Goal: Information Seeking & Learning: Understand process/instructions

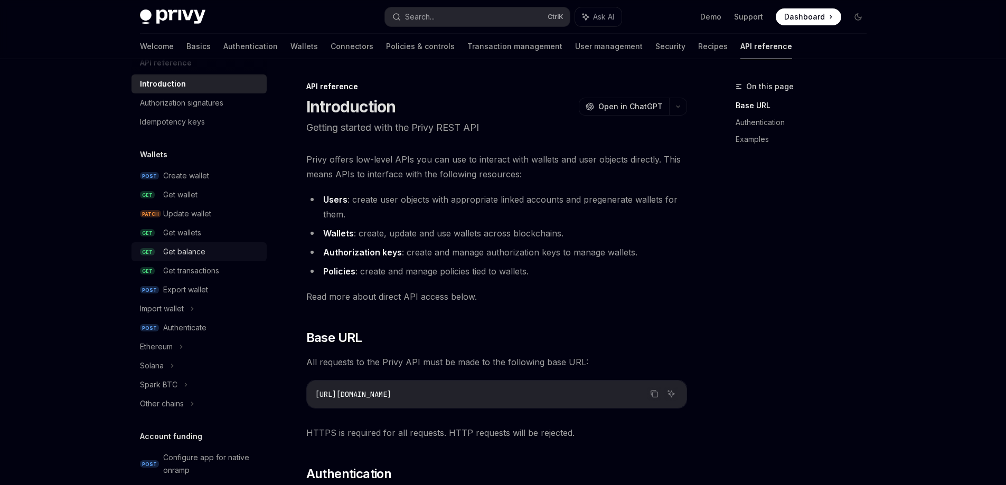
scroll to position [53, 0]
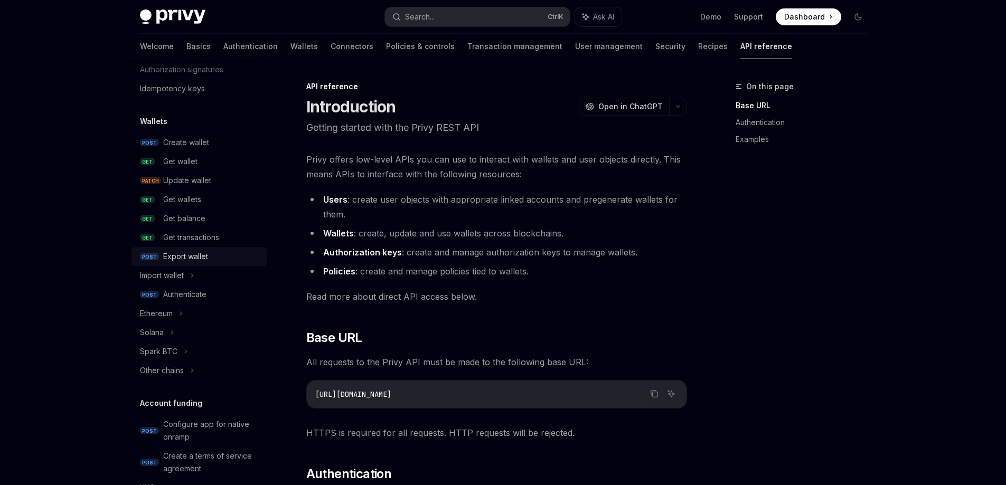
click at [221, 256] on div "Export wallet" at bounding box center [211, 256] width 97 height 13
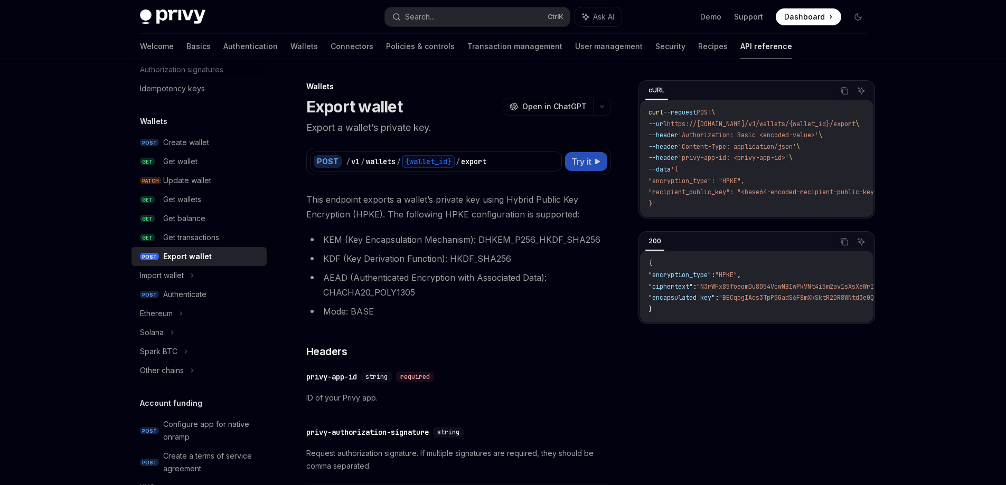
click at [588, 162] on span "Try it" at bounding box center [581, 161] width 20 height 13
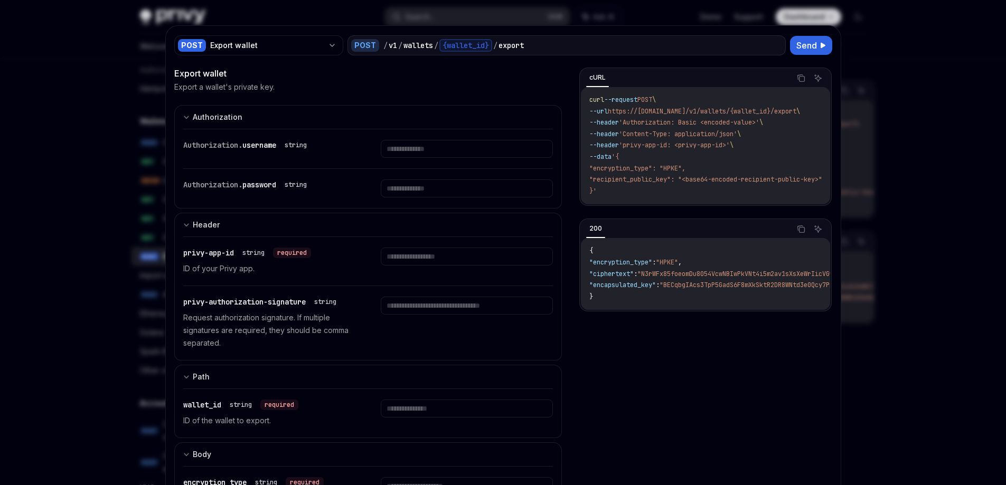
click at [87, 349] on div at bounding box center [503, 242] width 1006 height 485
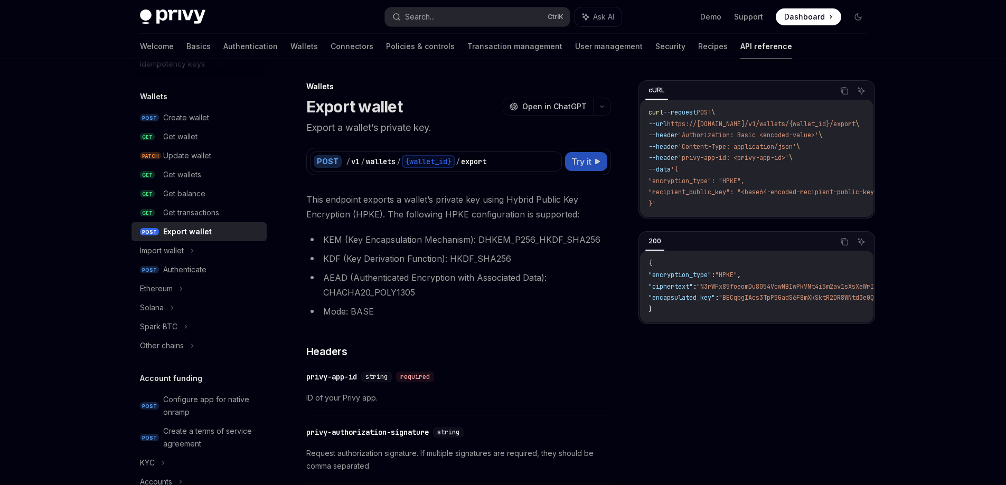
click at [600, 156] on button "Try it" at bounding box center [586, 161] width 42 height 19
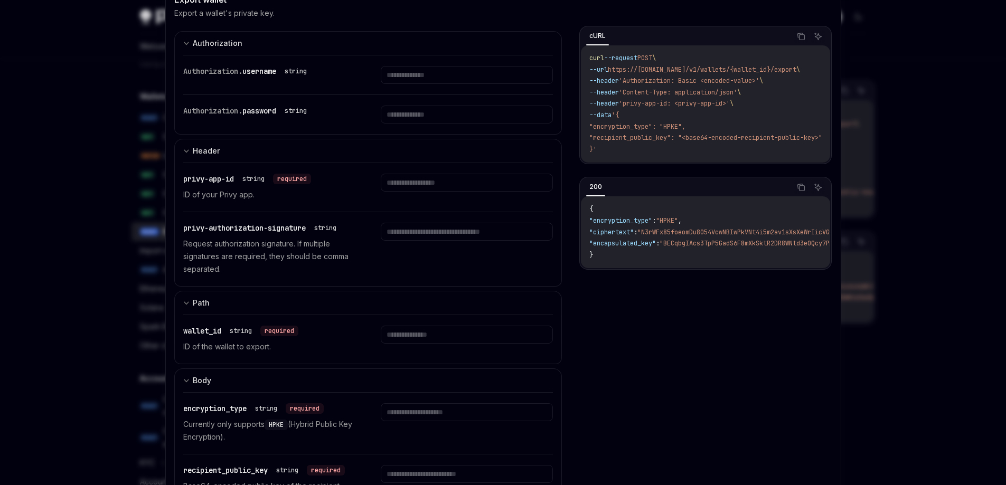
scroll to position [72, 0]
click at [864, 210] on div at bounding box center [503, 242] width 1006 height 485
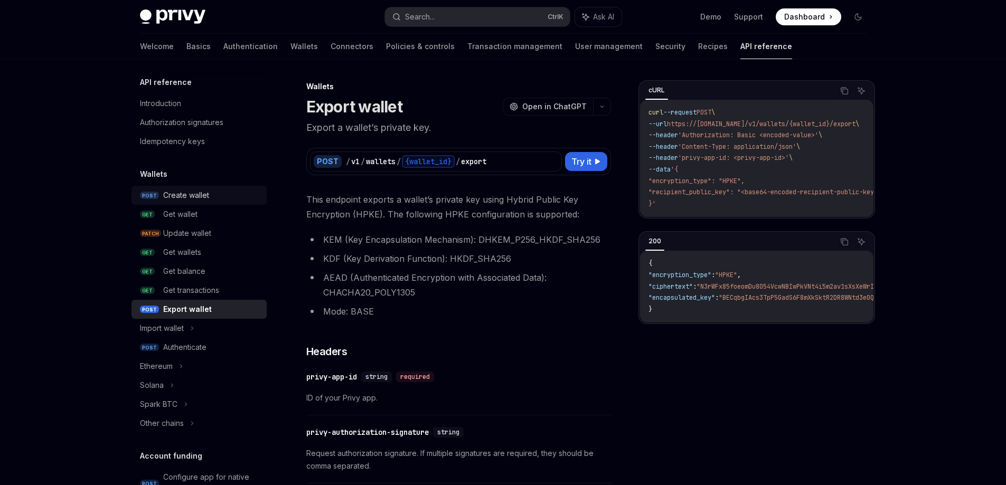
click at [196, 198] on div "Create wallet" at bounding box center [186, 195] width 46 height 13
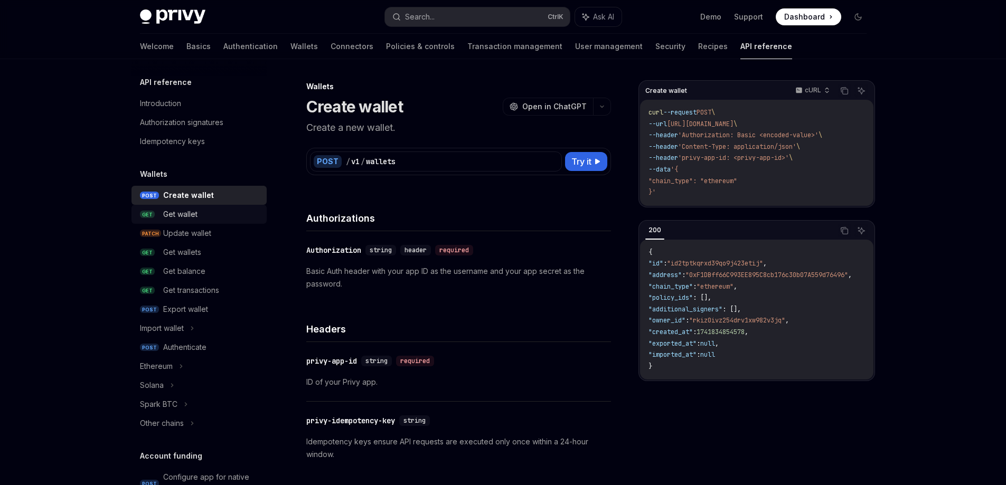
click at [177, 210] on div "Get wallet" at bounding box center [180, 214] width 34 height 13
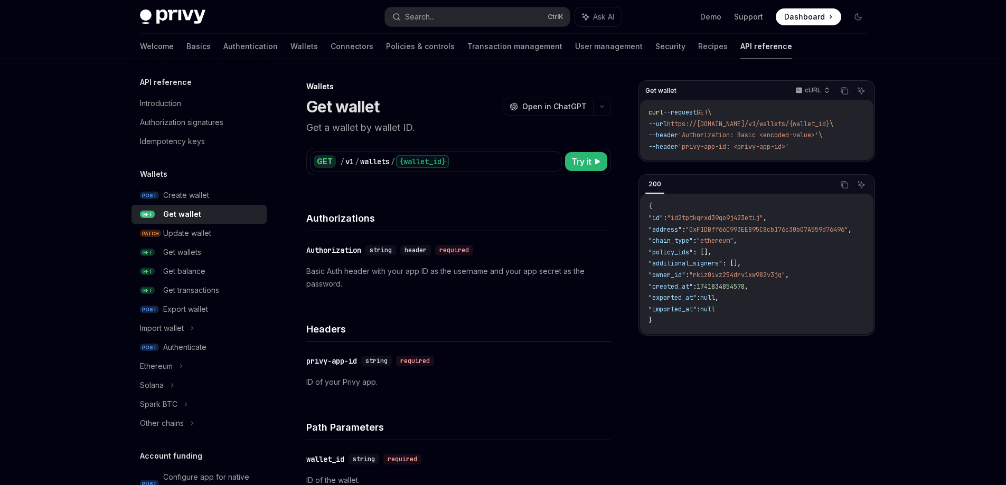
click at [599, 158] on icon at bounding box center [597, 161] width 6 height 6
type textarea "*"
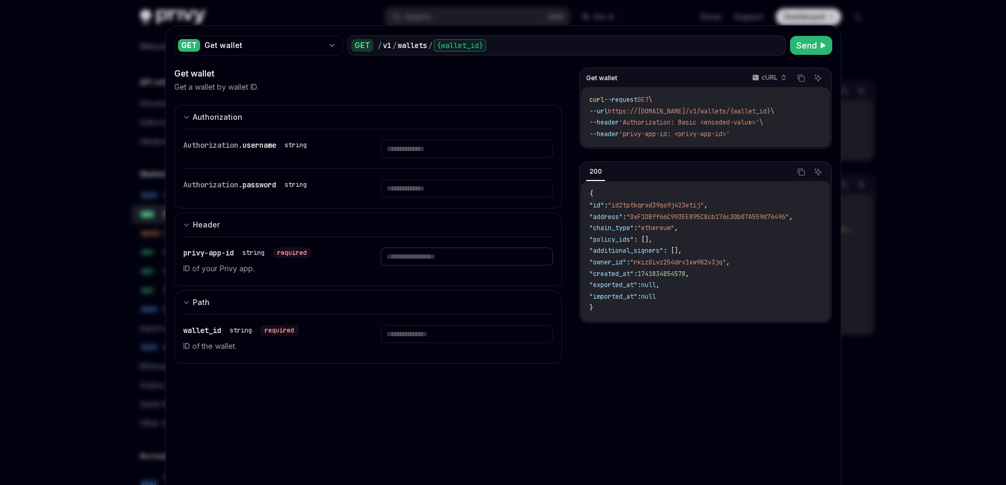
click at [442, 158] on input "text" at bounding box center [467, 149] width 172 height 18
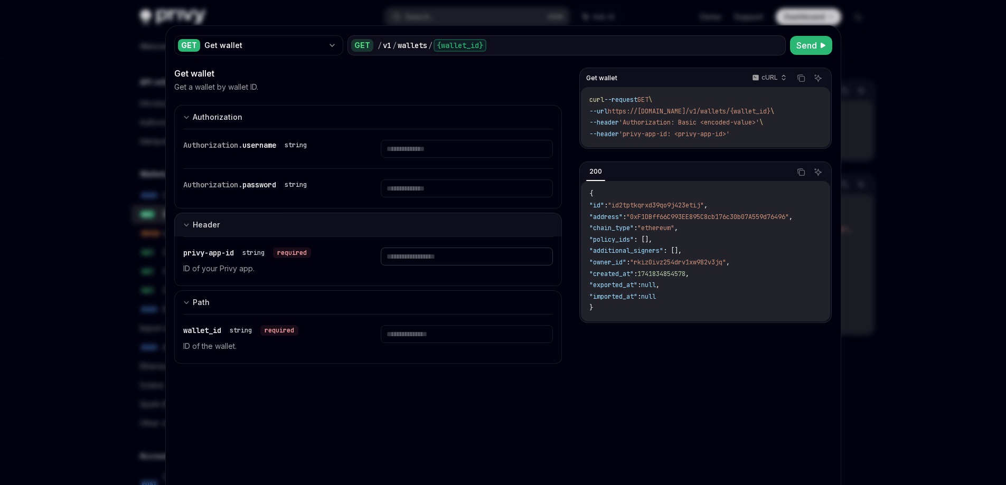
paste input "**********"
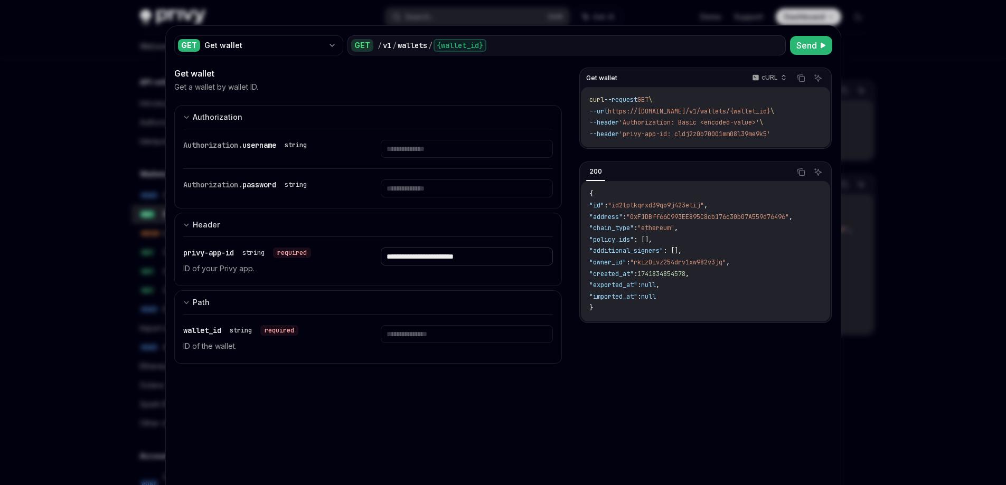
type input "**********"
click at [427, 158] on input "text" at bounding box center [467, 149] width 172 height 18
paste input "**********"
click at [795, 52] on button "Send" at bounding box center [811, 45] width 42 height 19
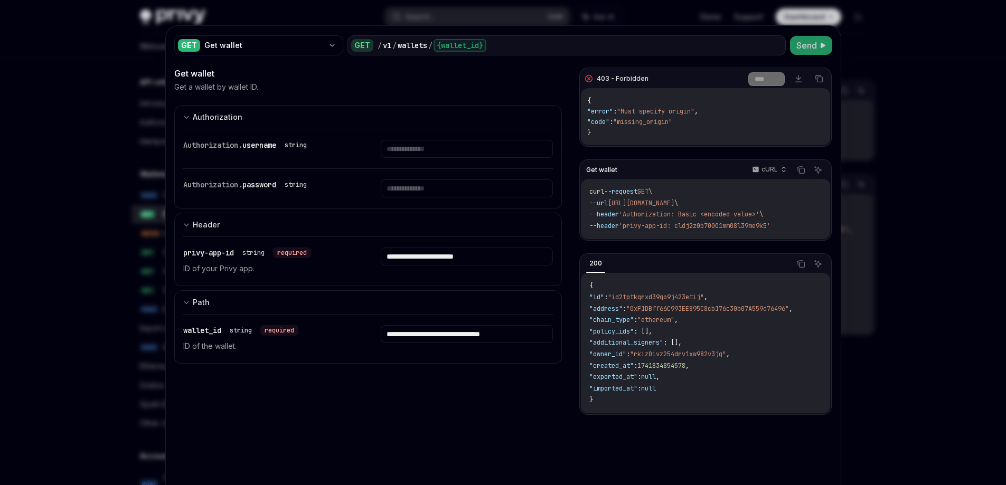
click at [807, 43] on span "Send" at bounding box center [806, 45] width 21 height 13
drag, startPoint x: 415, startPoint y: 333, endPoint x: 348, endPoint y: 320, distance: 68.8
click at [342, 329] on div "**********" at bounding box center [368, 339] width 370 height 49
type input "**********"
click at [813, 39] on button "Send" at bounding box center [811, 45] width 42 height 19
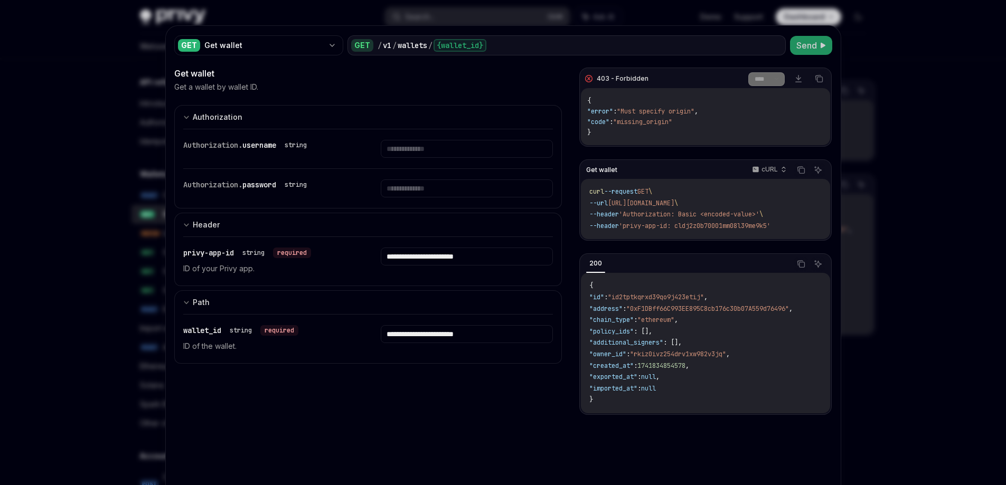
click at [807, 44] on span "Send" at bounding box center [806, 45] width 21 height 13
click at [885, 33] on div at bounding box center [503, 242] width 1006 height 485
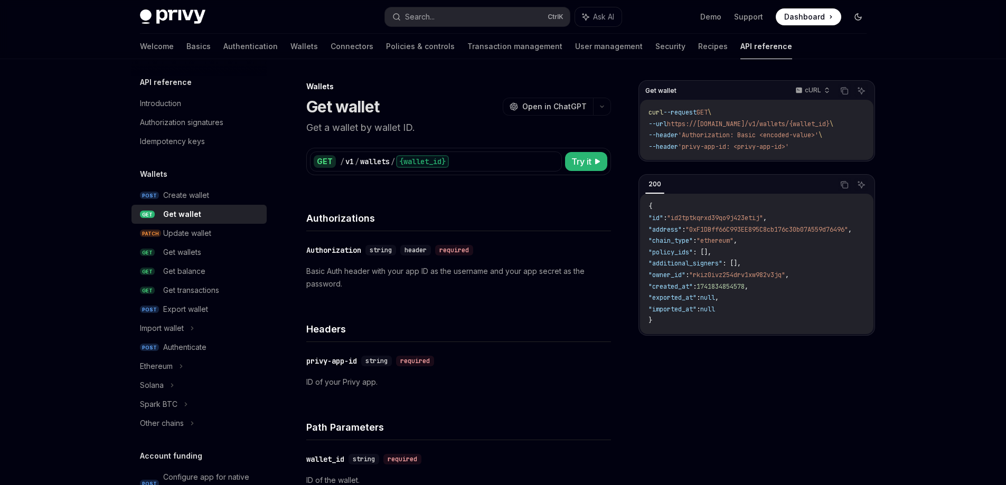
click at [854, 18] on icon "Toggle dark mode" at bounding box center [858, 17] width 8 height 8
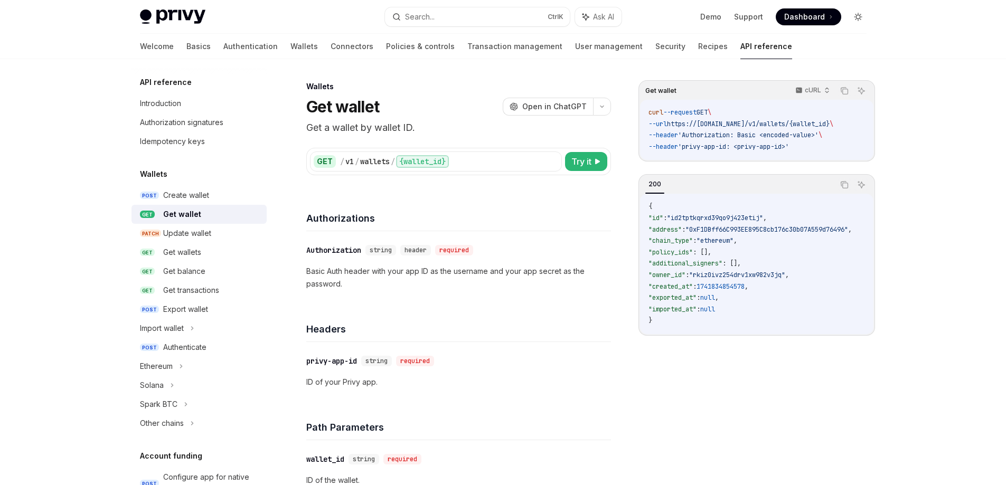
click at [854, 18] on icon "Toggle dark mode" at bounding box center [858, 17] width 8 height 8
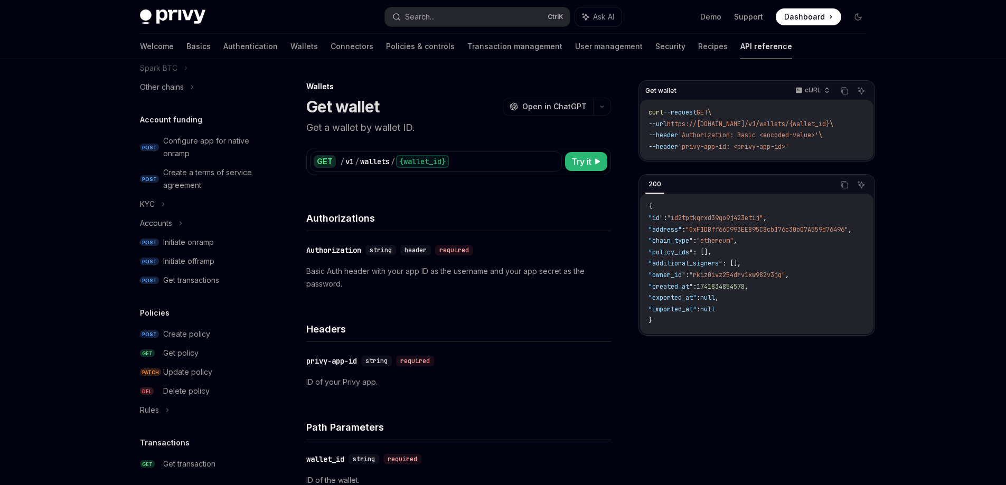
scroll to position [370, 0]
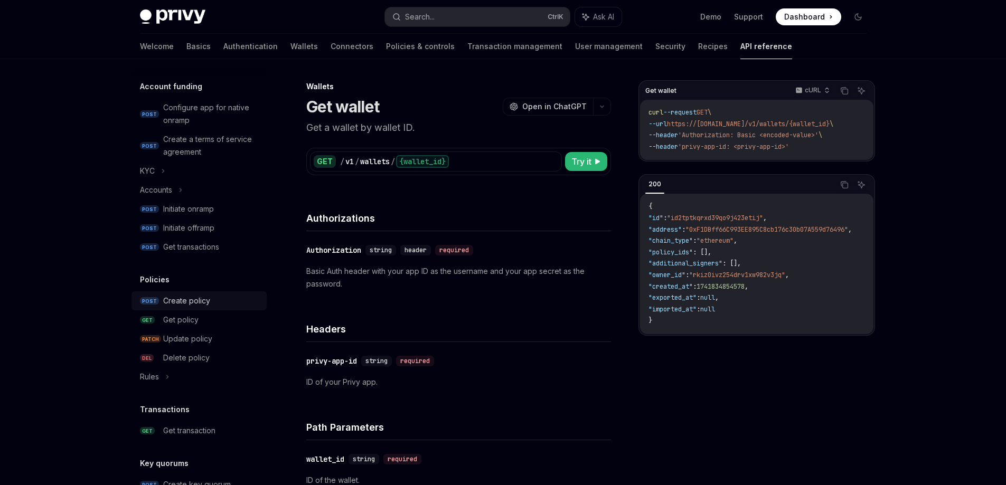
click at [224, 304] on div "Create policy" at bounding box center [211, 301] width 97 height 13
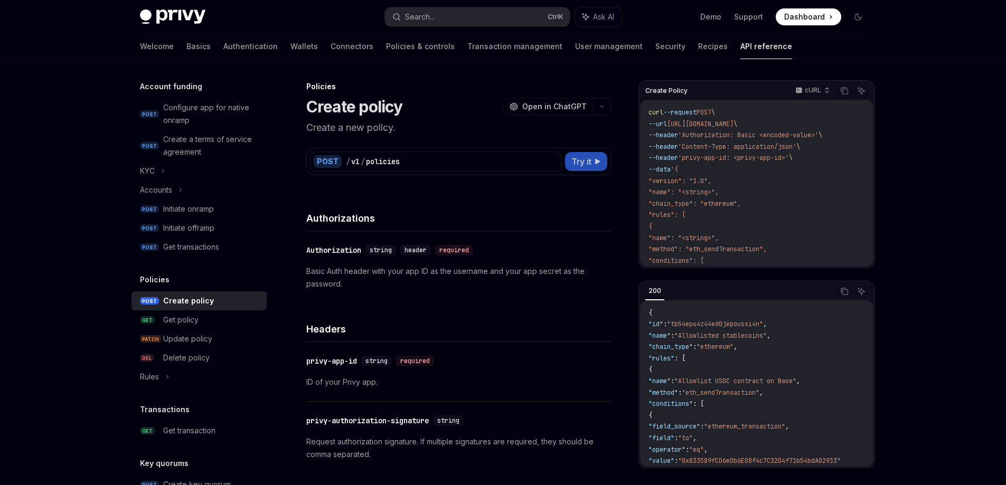
click at [589, 165] on span "Try it" at bounding box center [581, 161] width 20 height 13
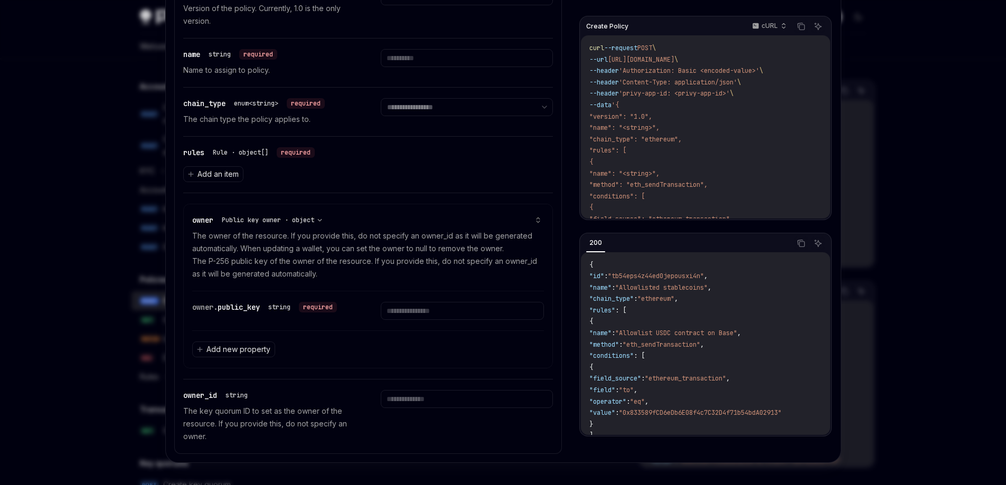
scroll to position [415, 0]
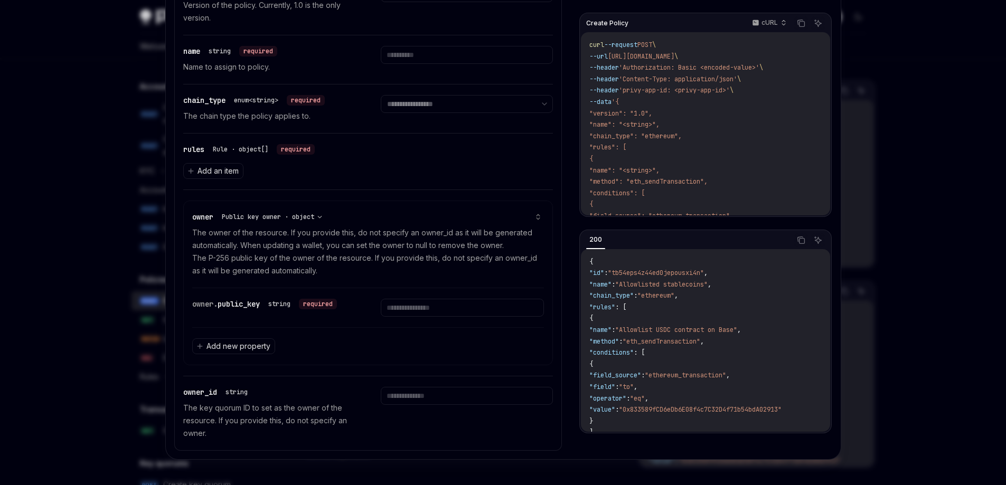
click at [128, 281] on div at bounding box center [503, 242] width 1006 height 485
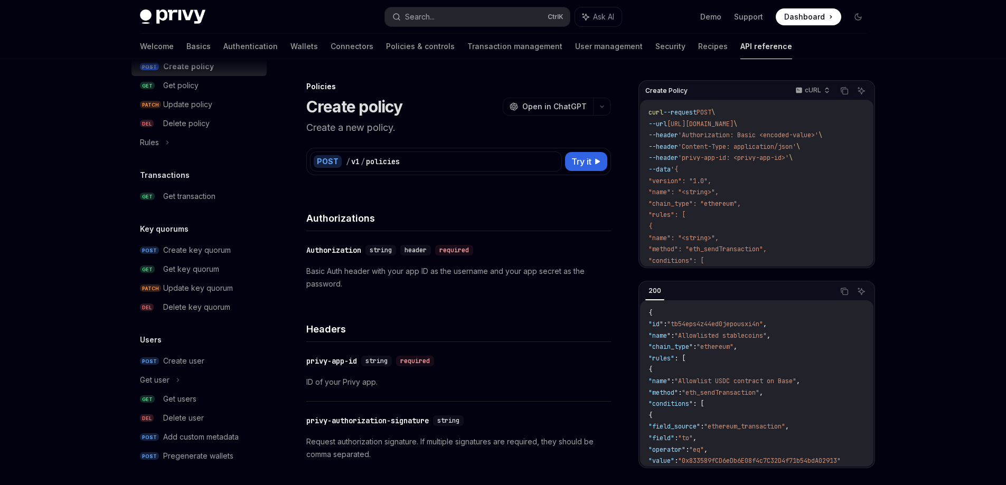
scroll to position [605, 0]
click at [214, 271] on div "Get key quorum" at bounding box center [191, 267] width 56 height 13
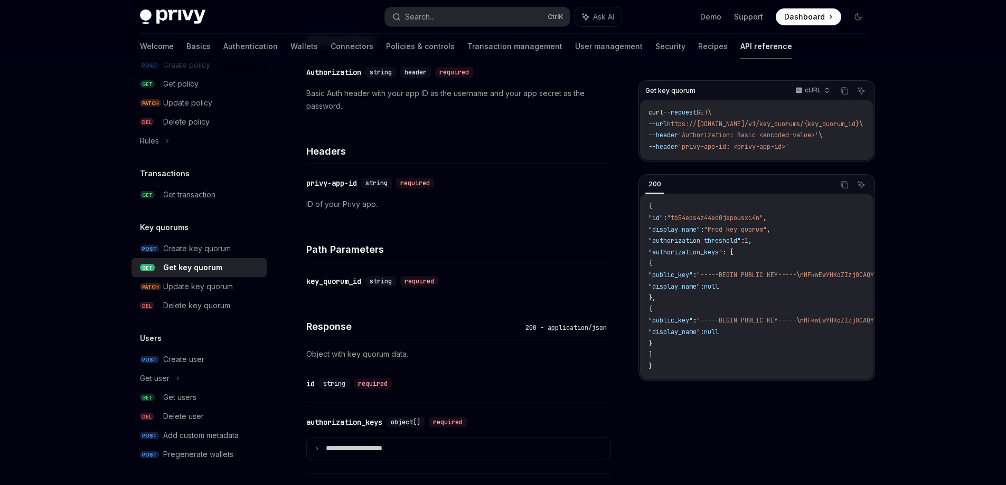
scroll to position [211, 0]
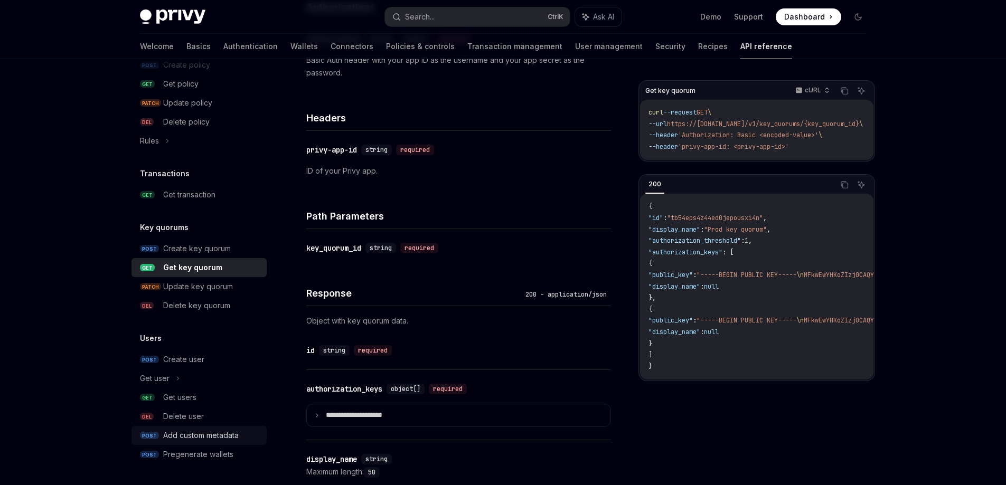
click at [231, 434] on div "Add custom metadata" at bounding box center [200, 435] width 75 height 13
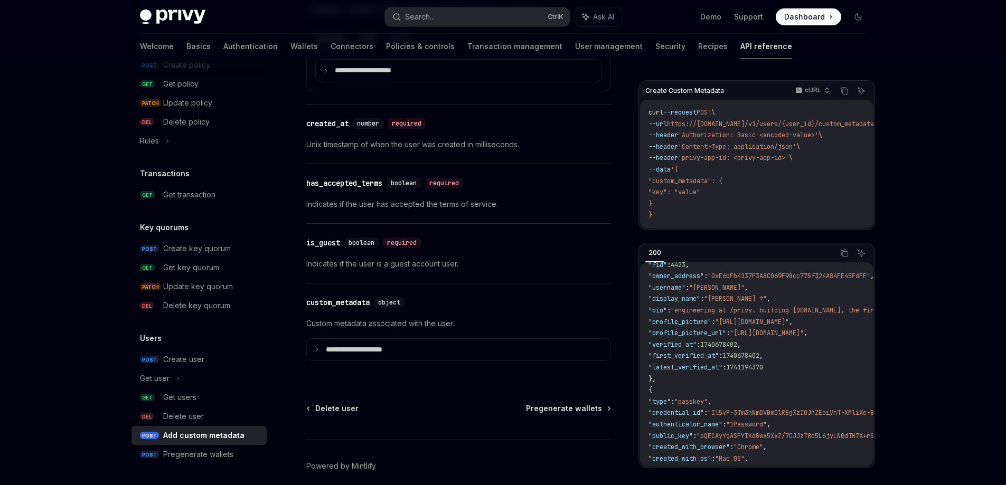
scroll to position [1028, 0]
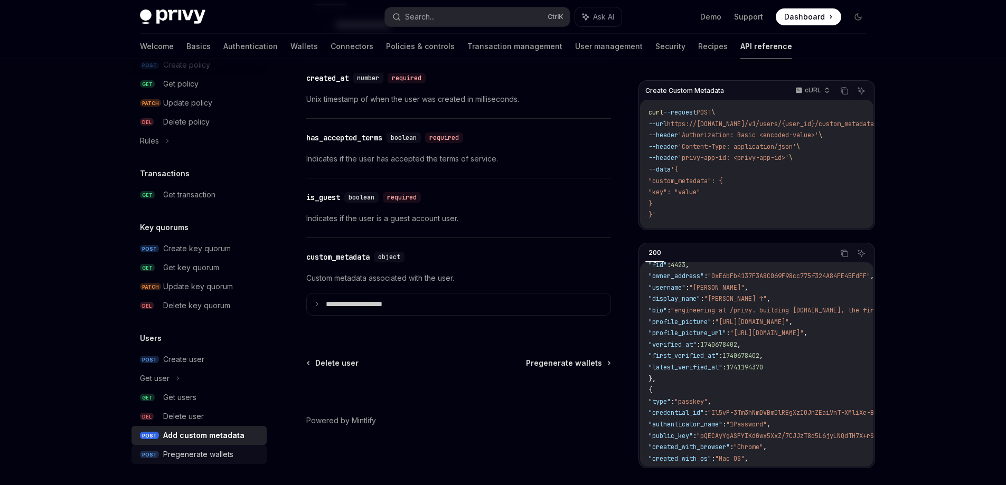
click at [207, 452] on div "Pregenerate wallets" at bounding box center [198, 454] width 70 height 13
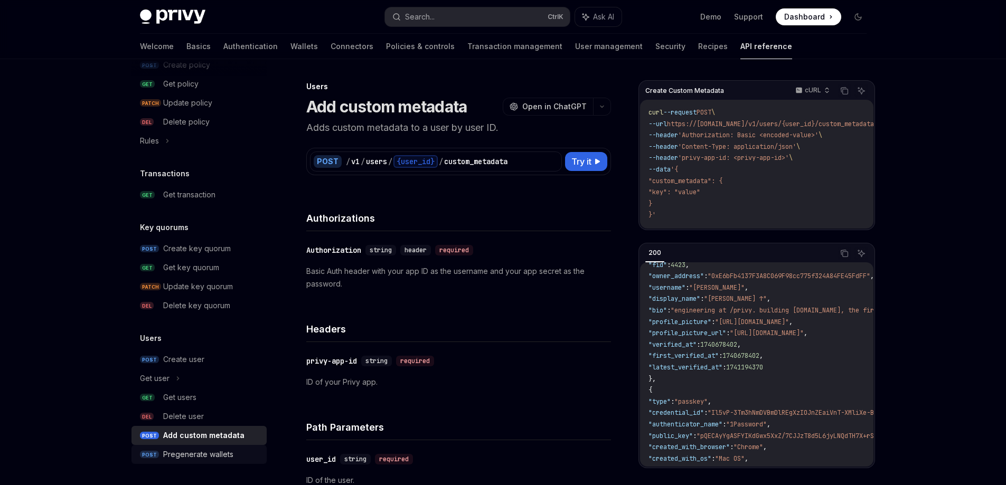
type textarea "*"
